Goal: Task Accomplishment & Management: Use online tool/utility

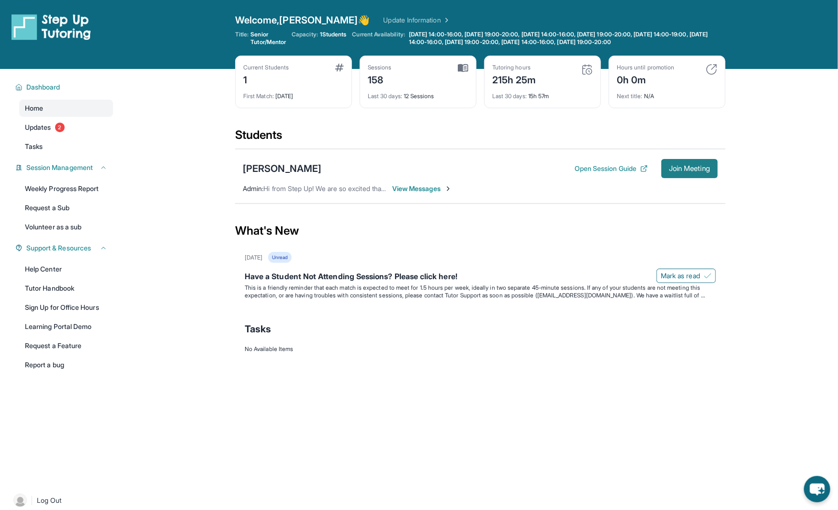
click at [684, 168] on span "Join Meeting" at bounding box center [689, 169] width 41 height 6
click at [694, 166] on span "Join Meeting" at bounding box center [689, 169] width 41 height 6
click at [687, 167] on span "Join Meeting" at bounding box center [689, 169] width 41 height 6
